Goal: Information Seeking & Learning: Learn about a topic

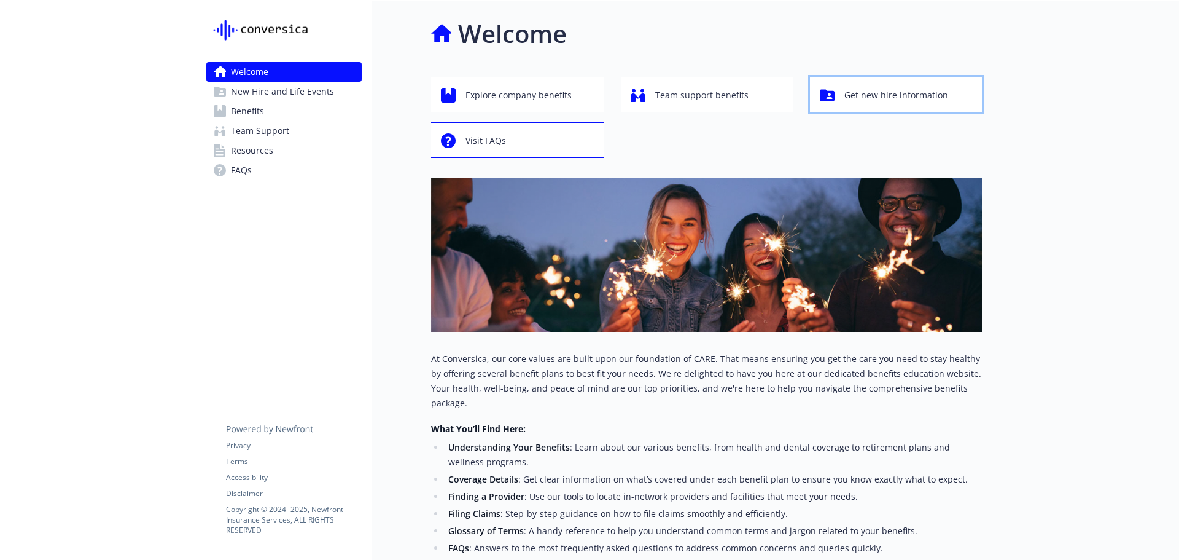
click at [878, 103] on span "Get new hire information" at bounding box center [897, 95] width 104 height 23
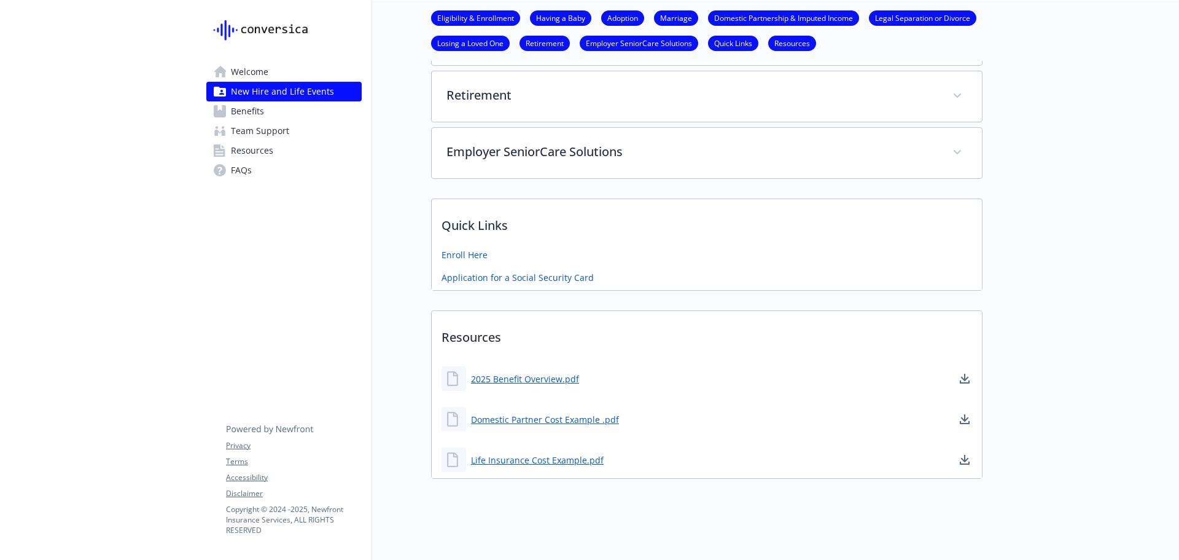
scroll to position [603, 0]
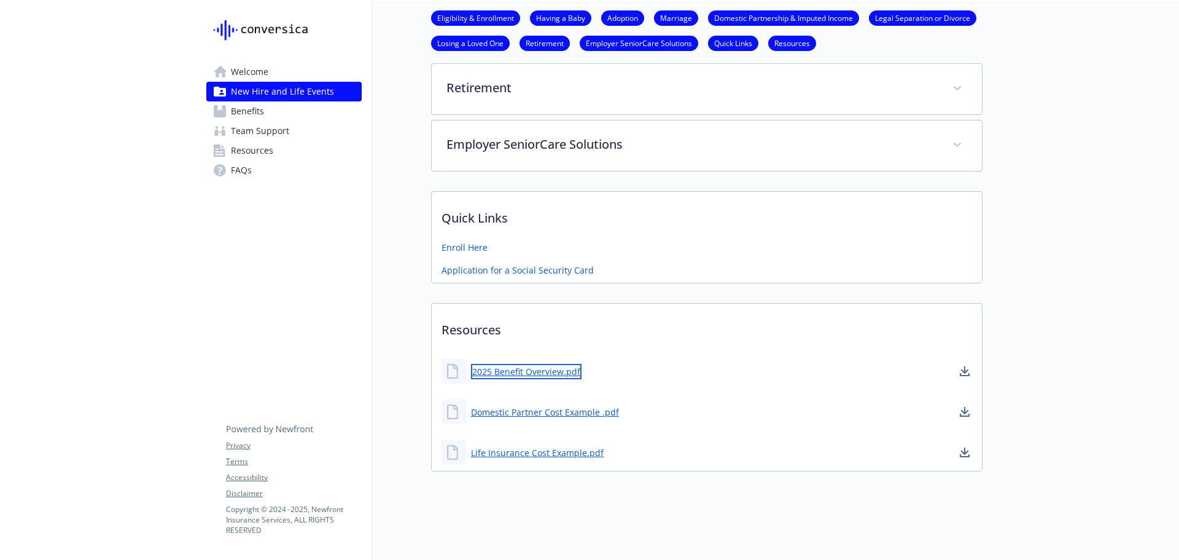
click at [500, 364] on link "2025 Benefit Overview.pdf" at bounding box center [526, 371] width 111 height 15
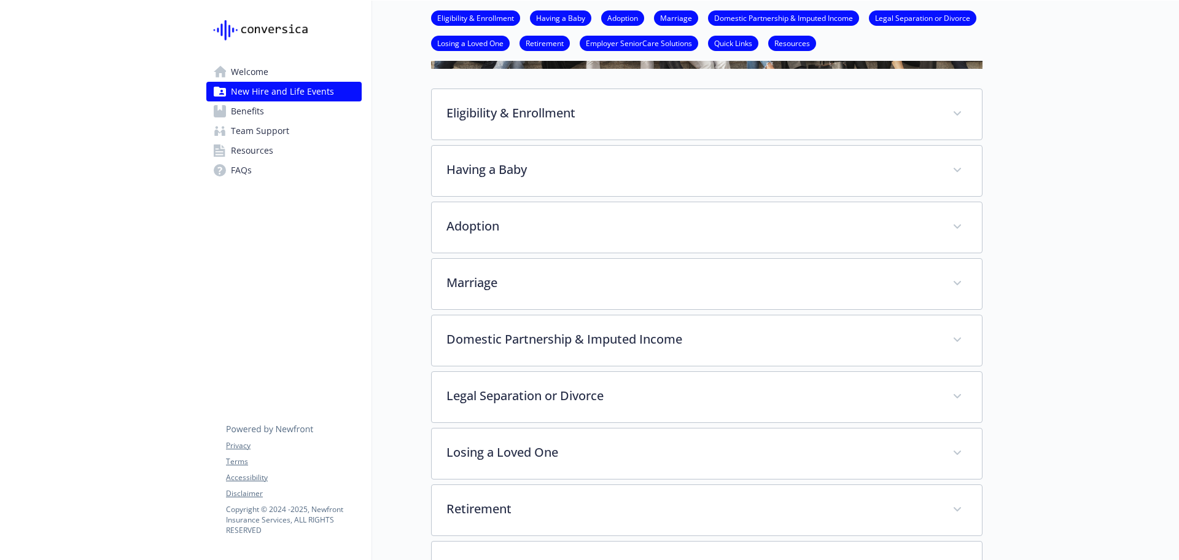
scroll to position [0, 0]
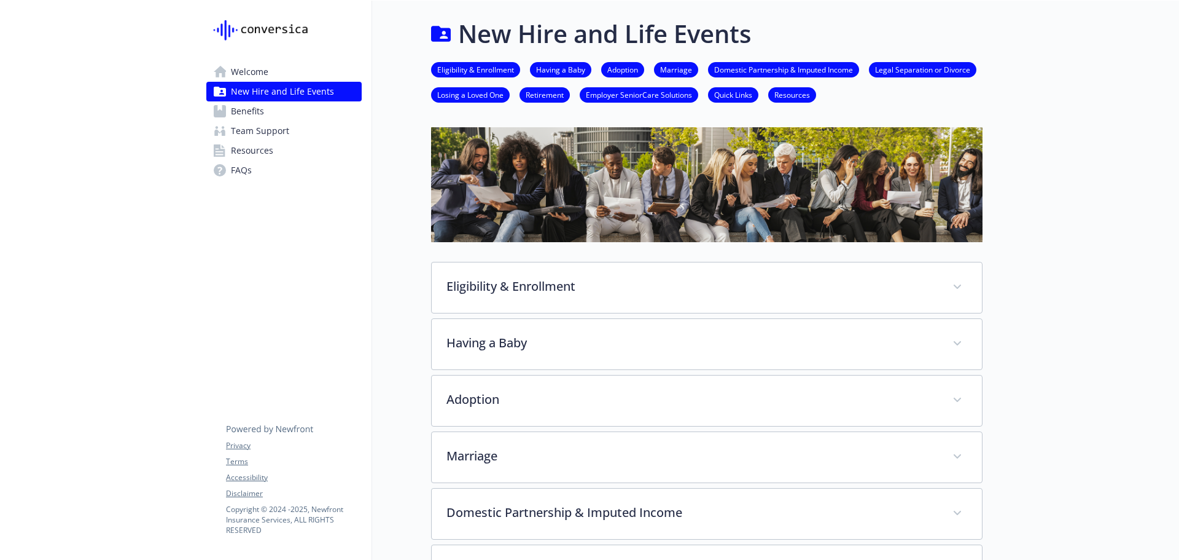
click at [257, 68] on span "Welcome" at bounding box center [249, 72] width 37 height 20
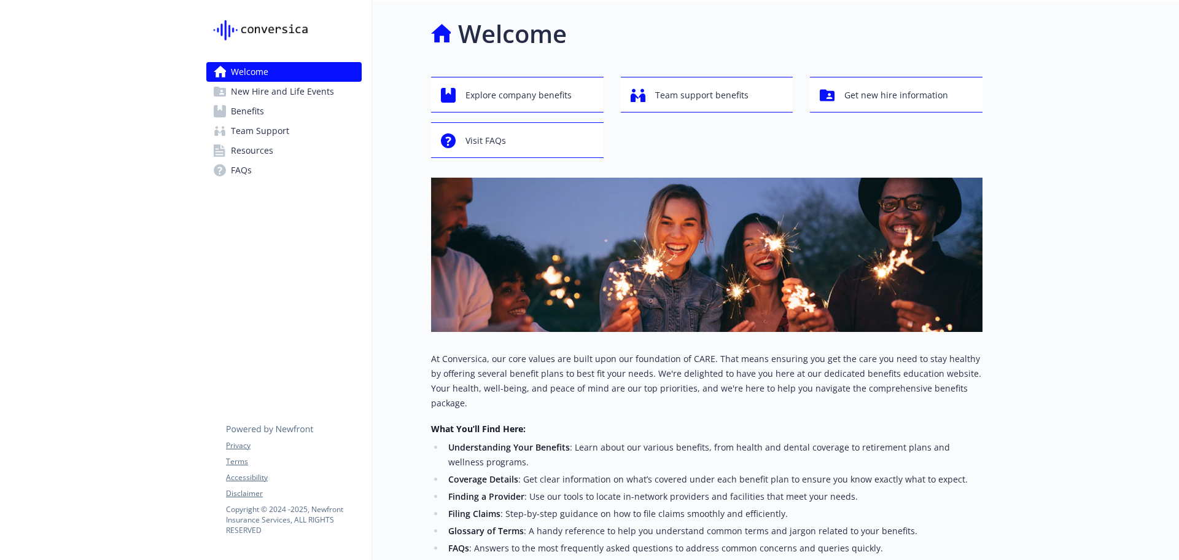
click at [246, 101] on span "Benefits" at bounding box center [247, 111] width 33 height 20
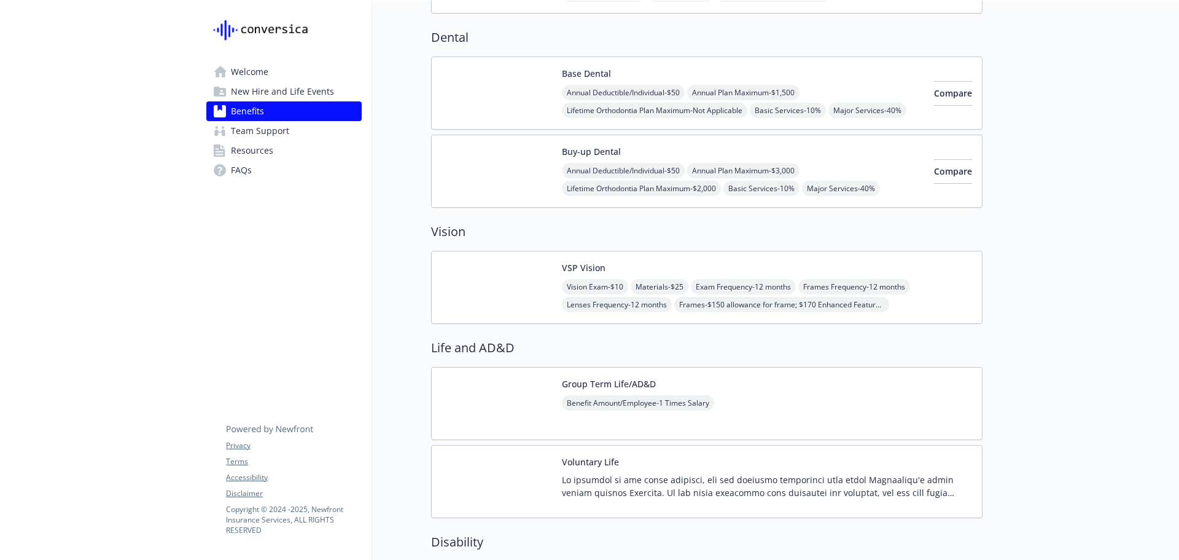
scroll to position [737, 0]
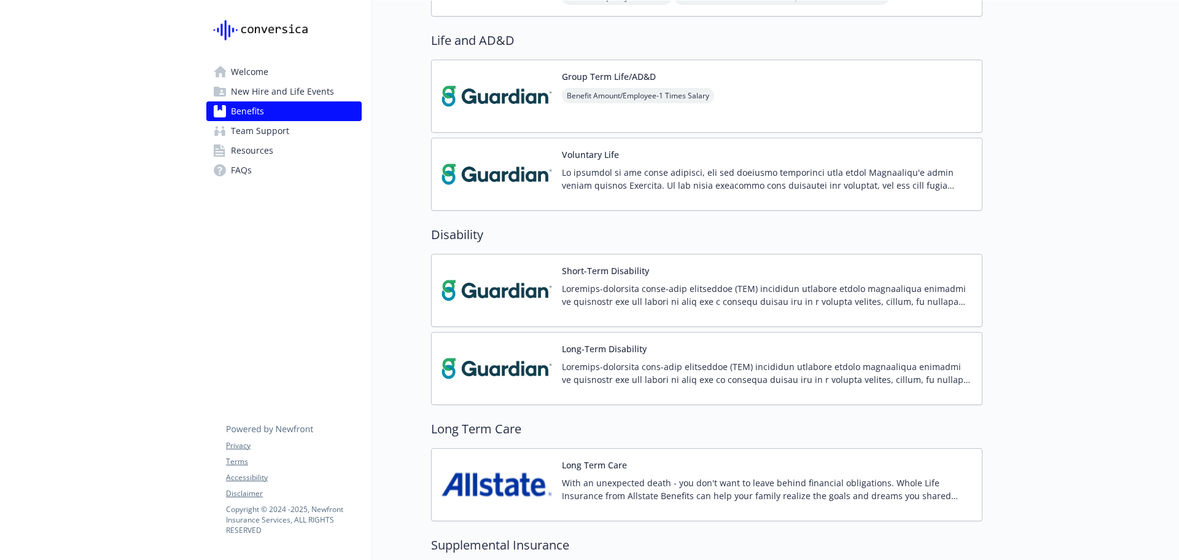
click at [252, 76] on span "Welcome" at bounding box center [249, 72] width 37 height 20
